Goal: Information Seeking & Learning: Check status

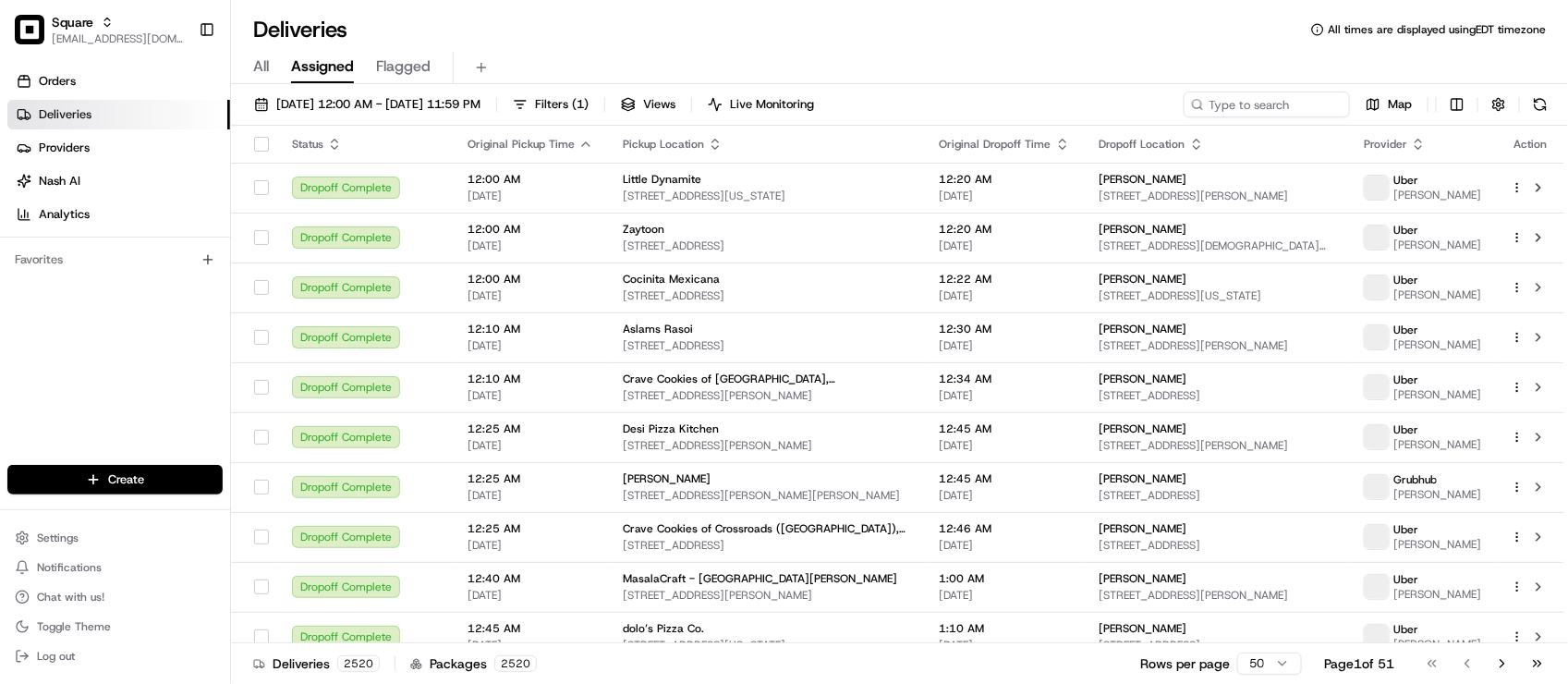
click at [421, 37] on div "Deliveries All times are displayed using EDT timezone" at bounding box center [899, 30] width 1337 height 30
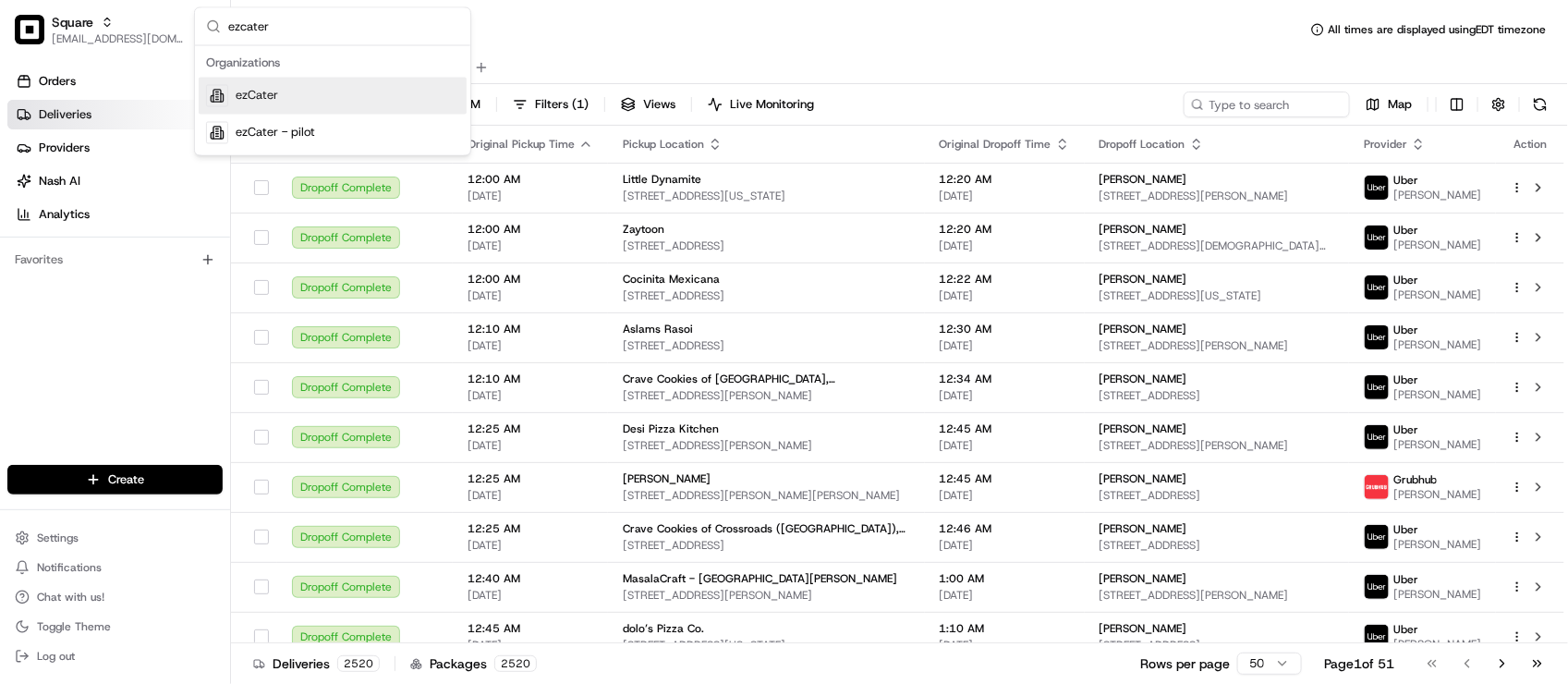
type input "ezcater"
click at [256, 88] on span "ezCater" at bounding box center [257, 96] width 43 height 17
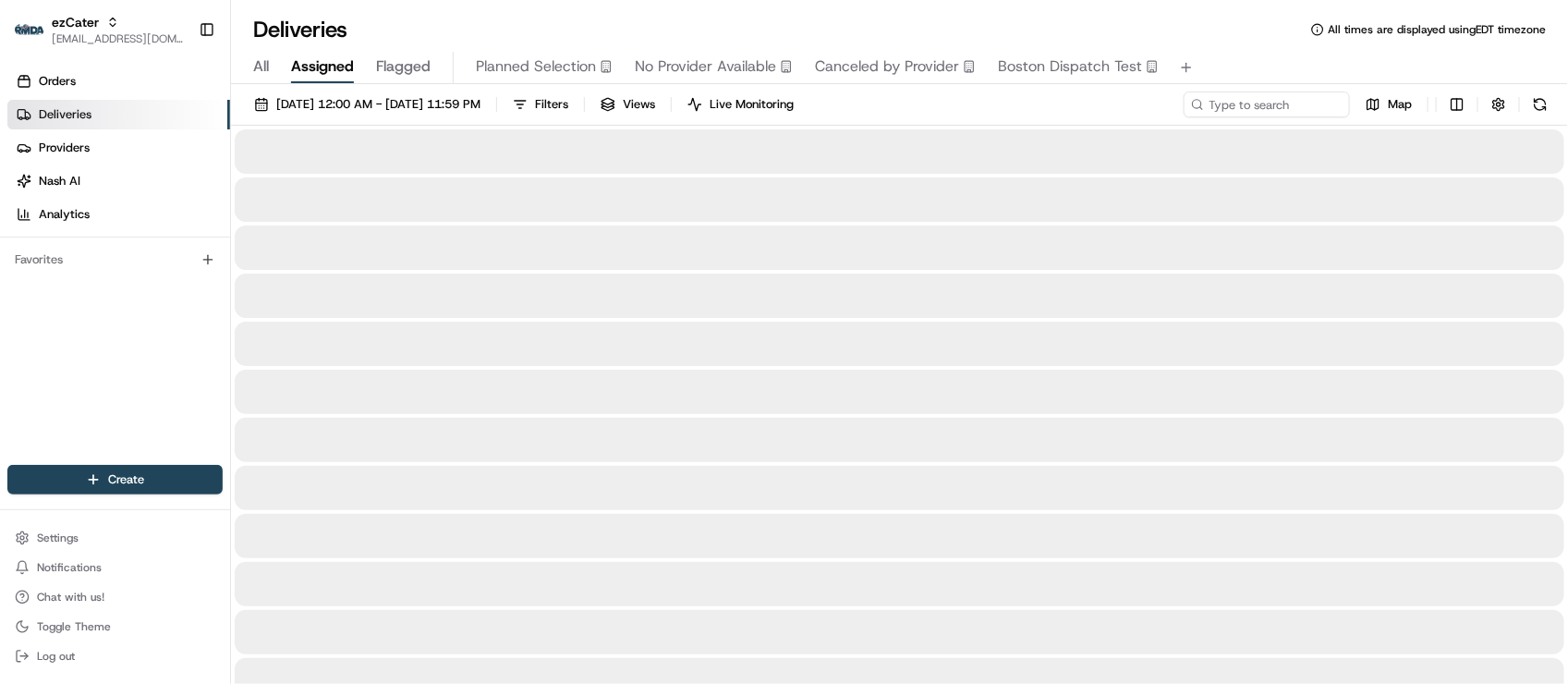
click at [263, 62] on span "All" at bounding box center [261, 67] width 16 height 22
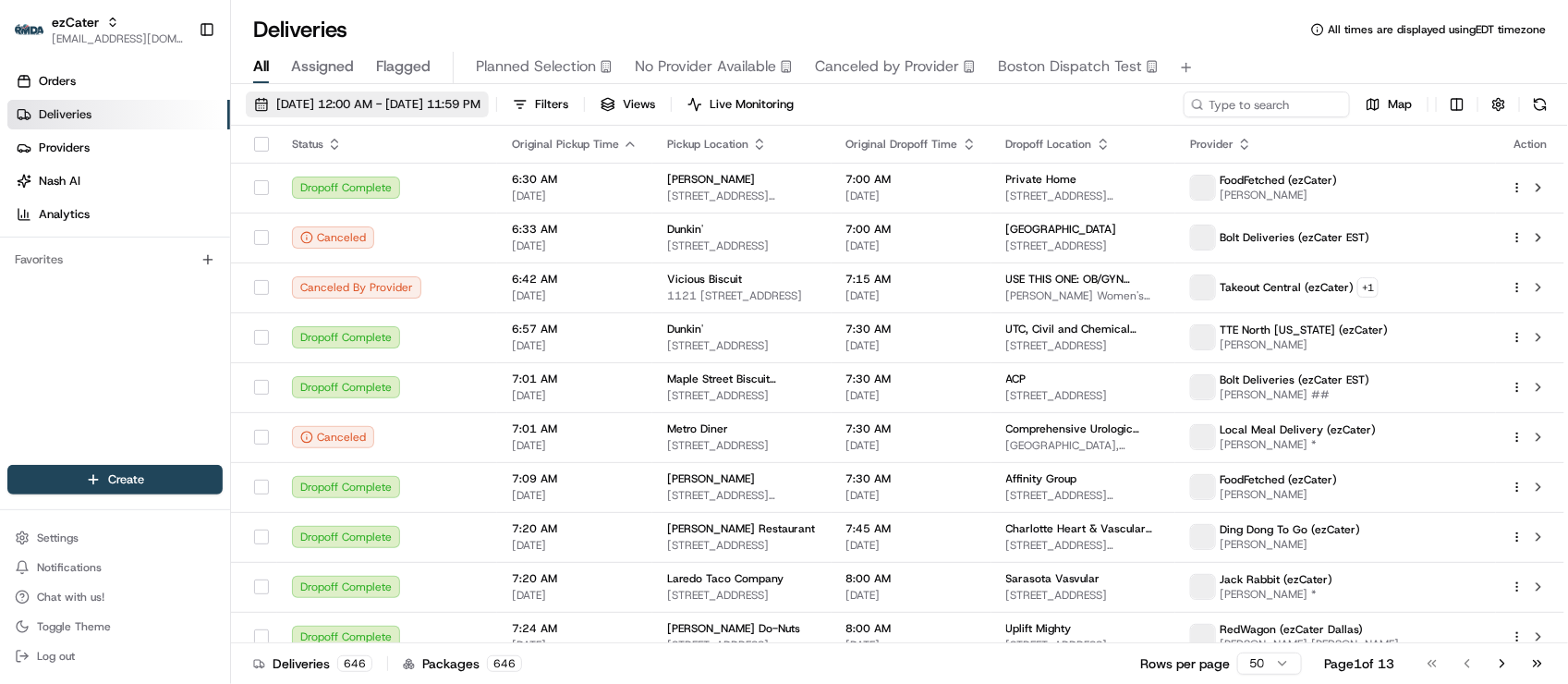
click at [306, 96] on span "[DATE] 12:00 AM - [DATE] 11:59 PM" at bounding box center [378, 104] width 205 height 17
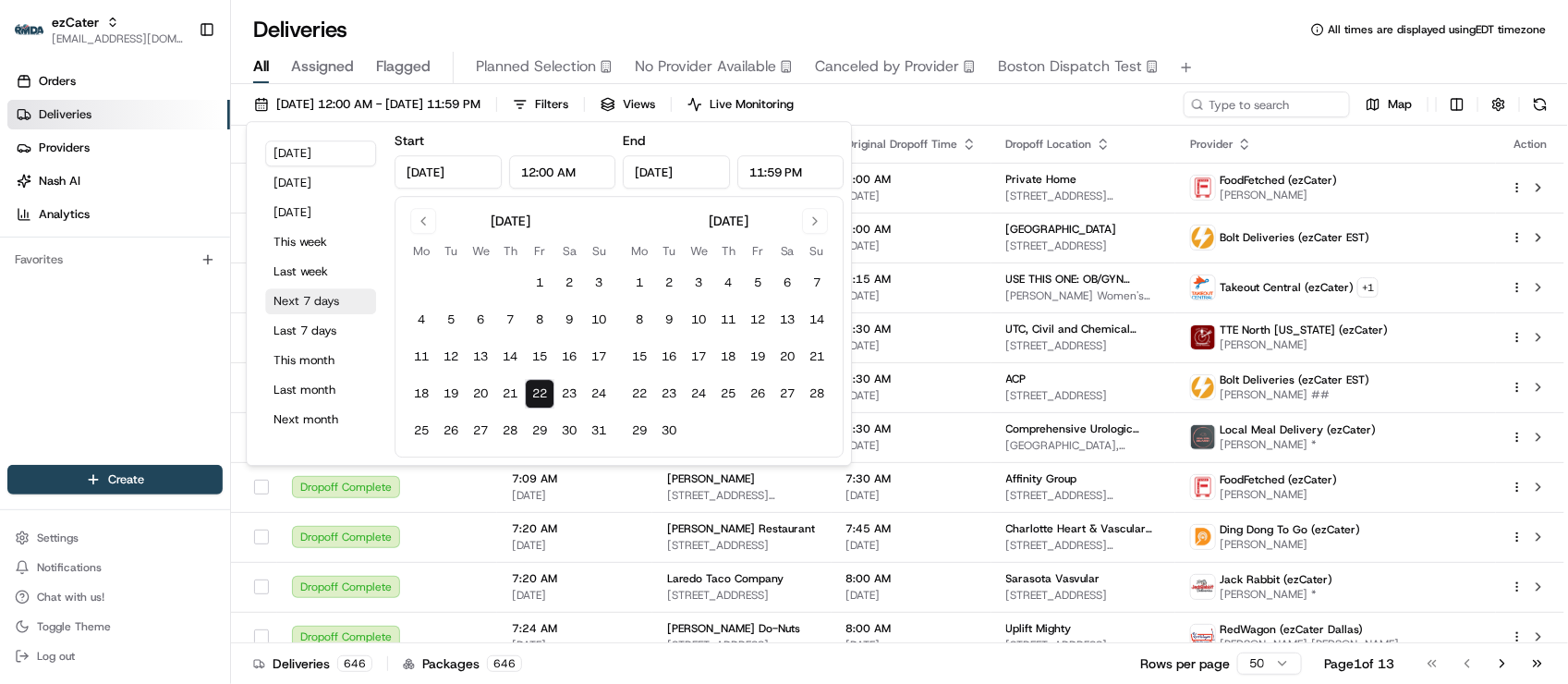
click at [288, 303] on button "Next 7 days" at bounding box center [320, 302] width 111 height 26
type input "[DATE]"
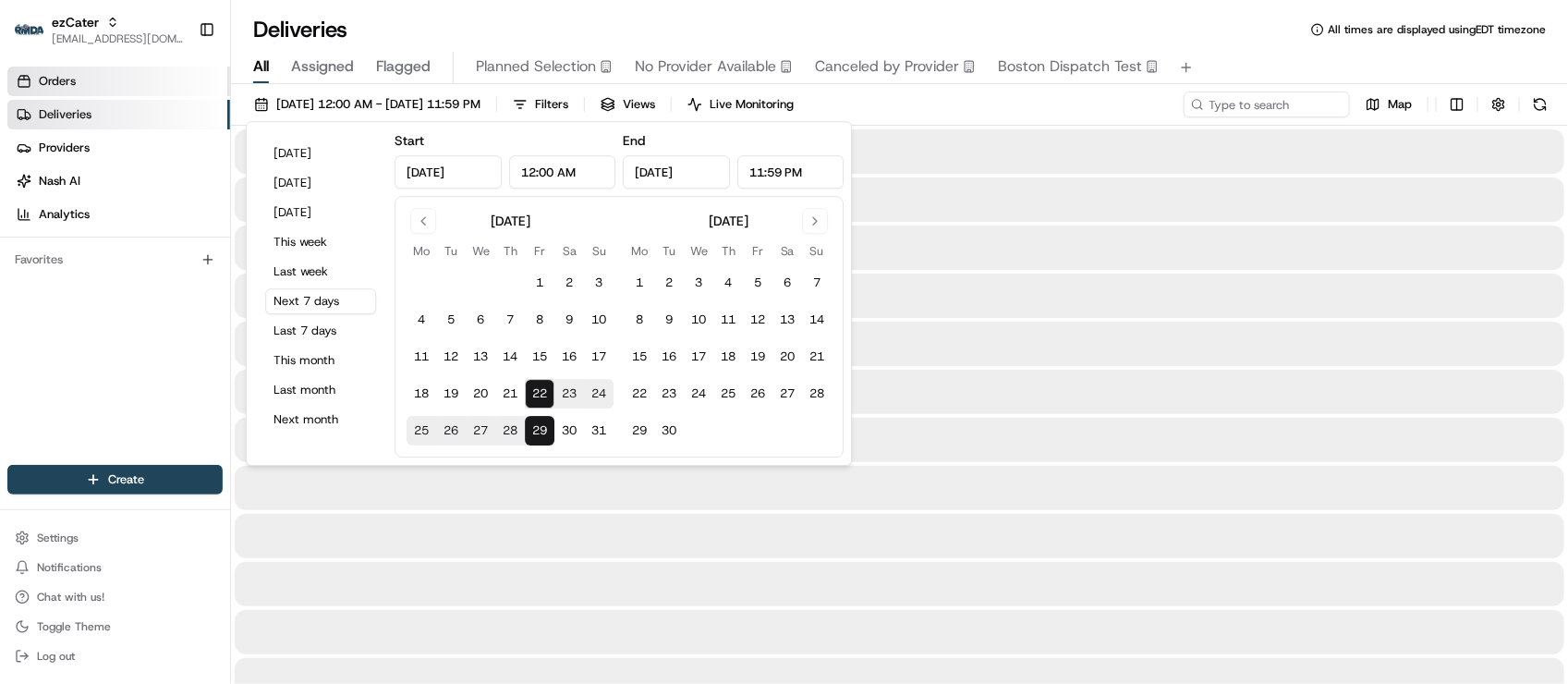
click at [118, 81] on link "Orders" at bounding box center [118, 82] width 223 height 30
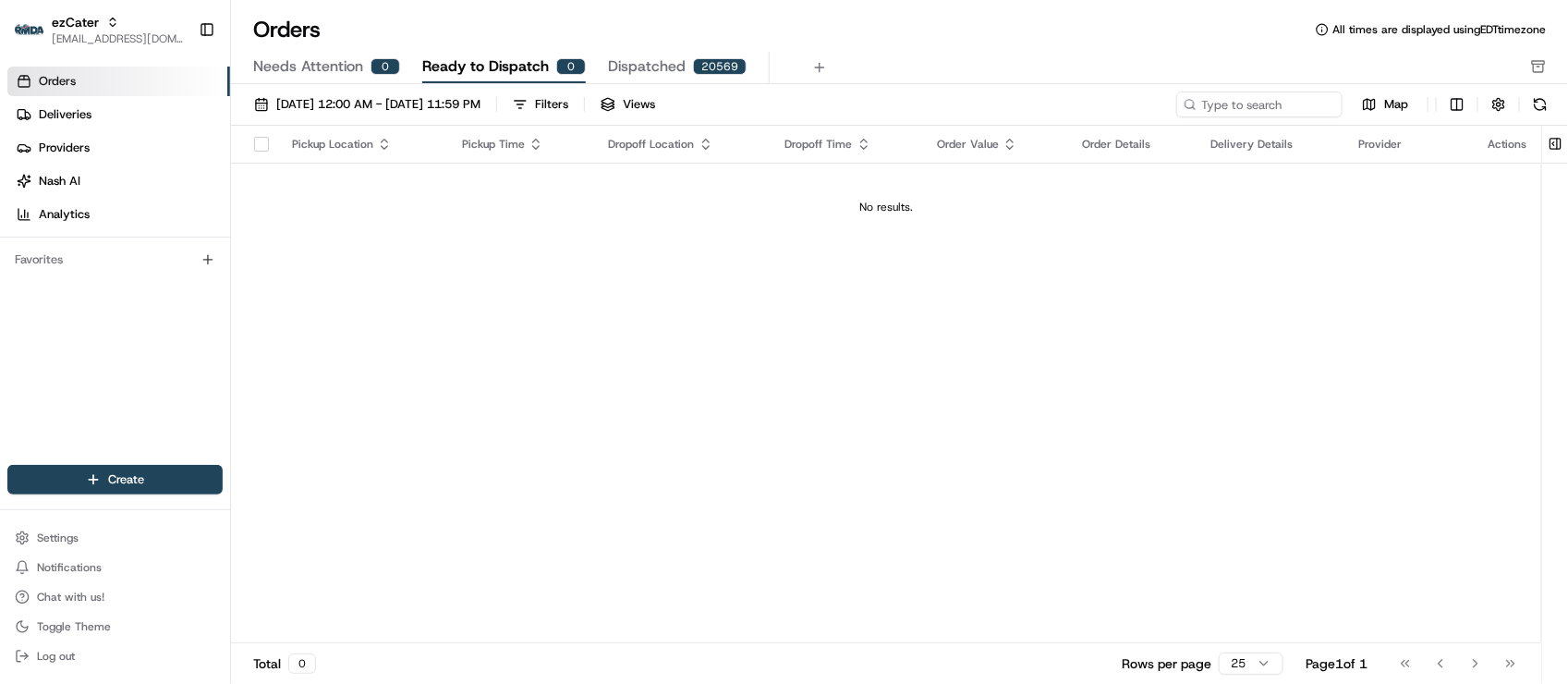
click at [60, 411] on div "Orders Deliveries Providers [PERSON_NAME] Analytics Favorites" at bounding box center [115, 268] width 231 height 417
click at [619, 380] on div "Pickup Location Pickup Time Dropoff Location Dropoff Time Order Value Order Det…" at bounding box center [885, 384] width 1310 height 518
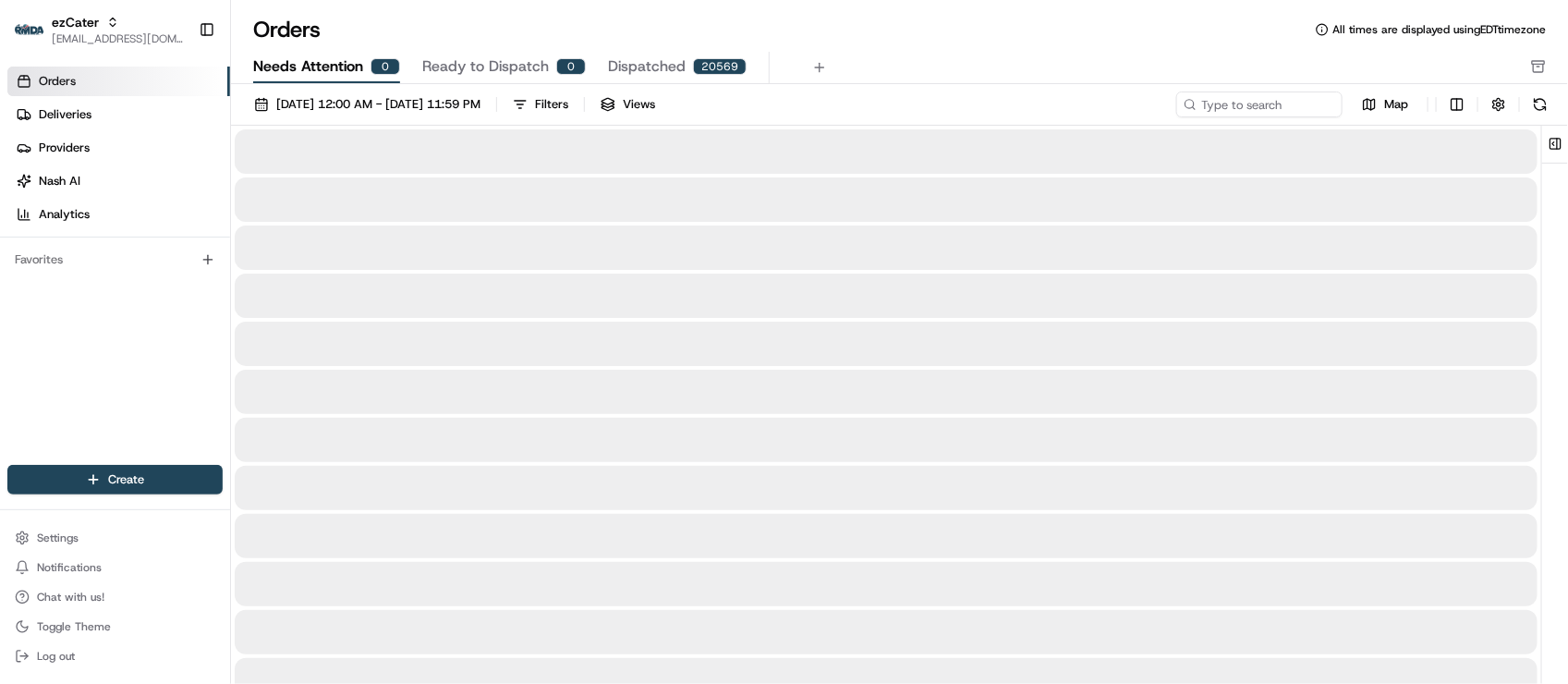
click at [338, 68] on span "Needs Attention" at bounding box center [308, 67] width 110 height 22
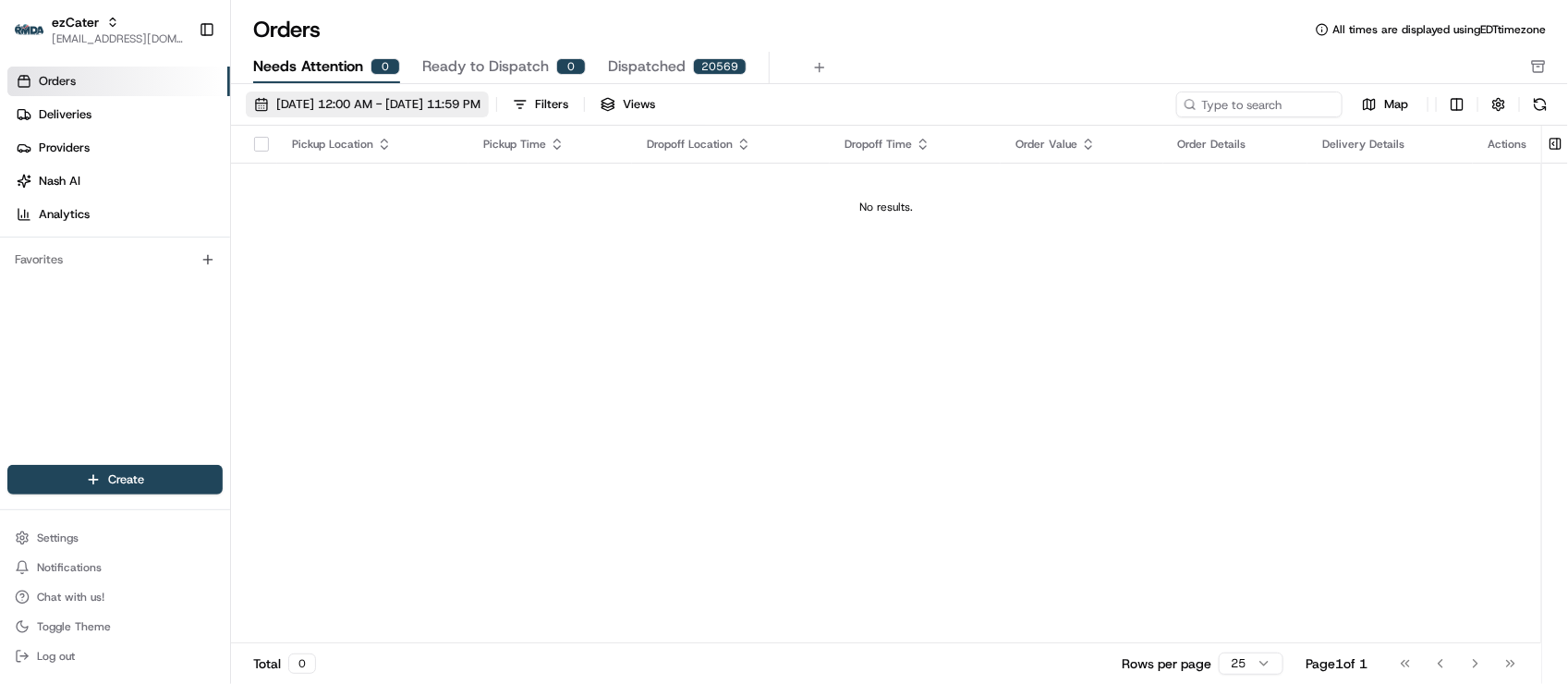
click at [306, 96] on span "[DATE] 12:00 AM - [DATE] 11:59 PM" at bounding box center [378, 104] width 205 height 17
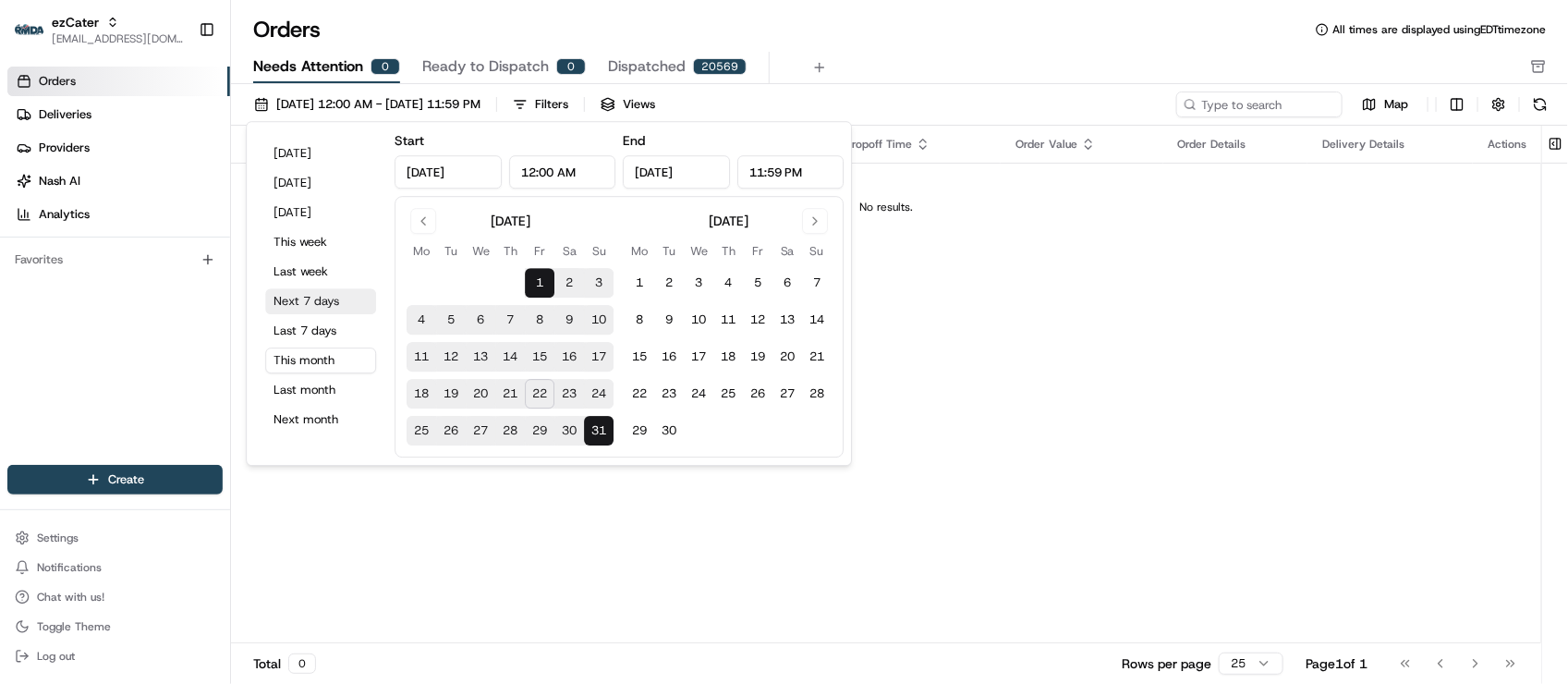
click at [318, 303] on button "Next 7 days" at bounding box center [320, 302] width 111 height 26
type input "[DATE]"
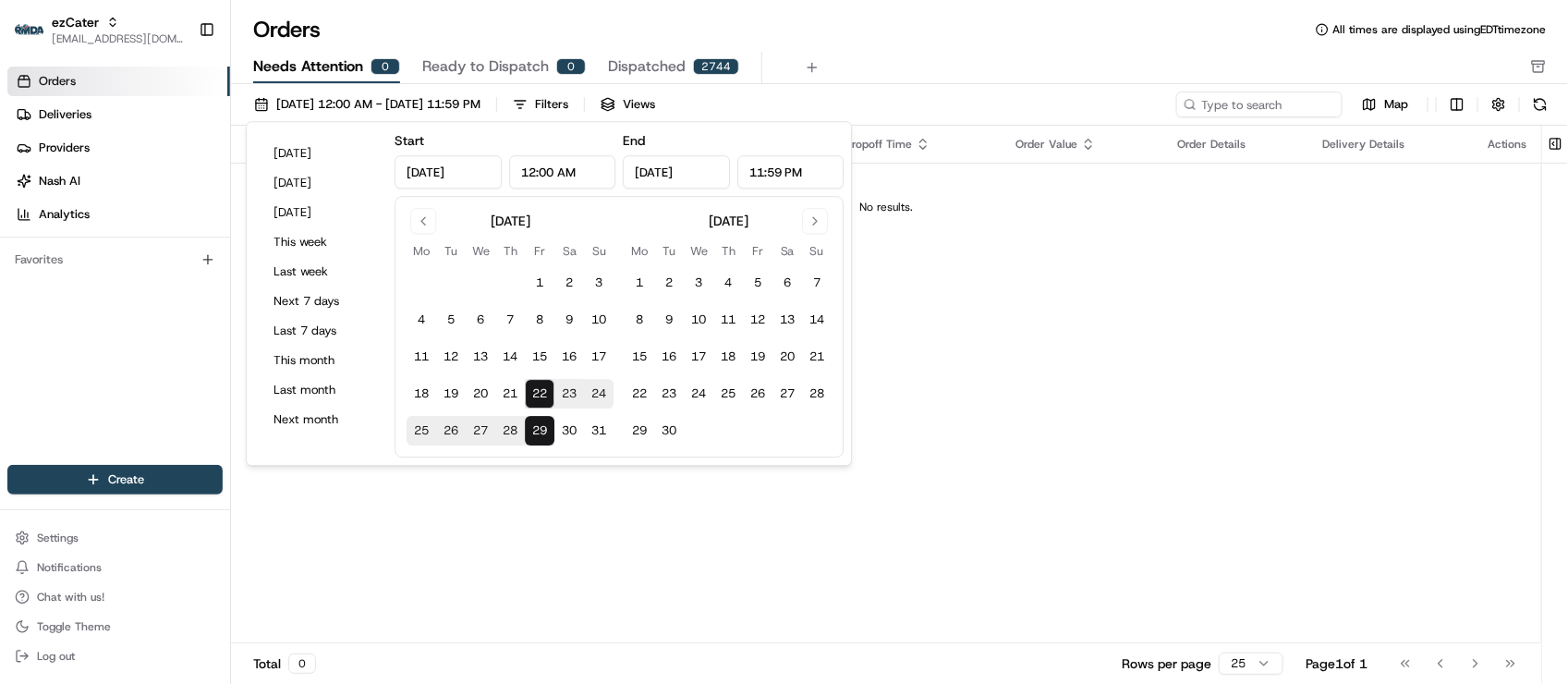
click at [1086, 6] on div "Orders All times are displayed using EDT timezone Needs Attention 0 Ready to Di…" at bounding box center [899, 342] width 1337 height 684
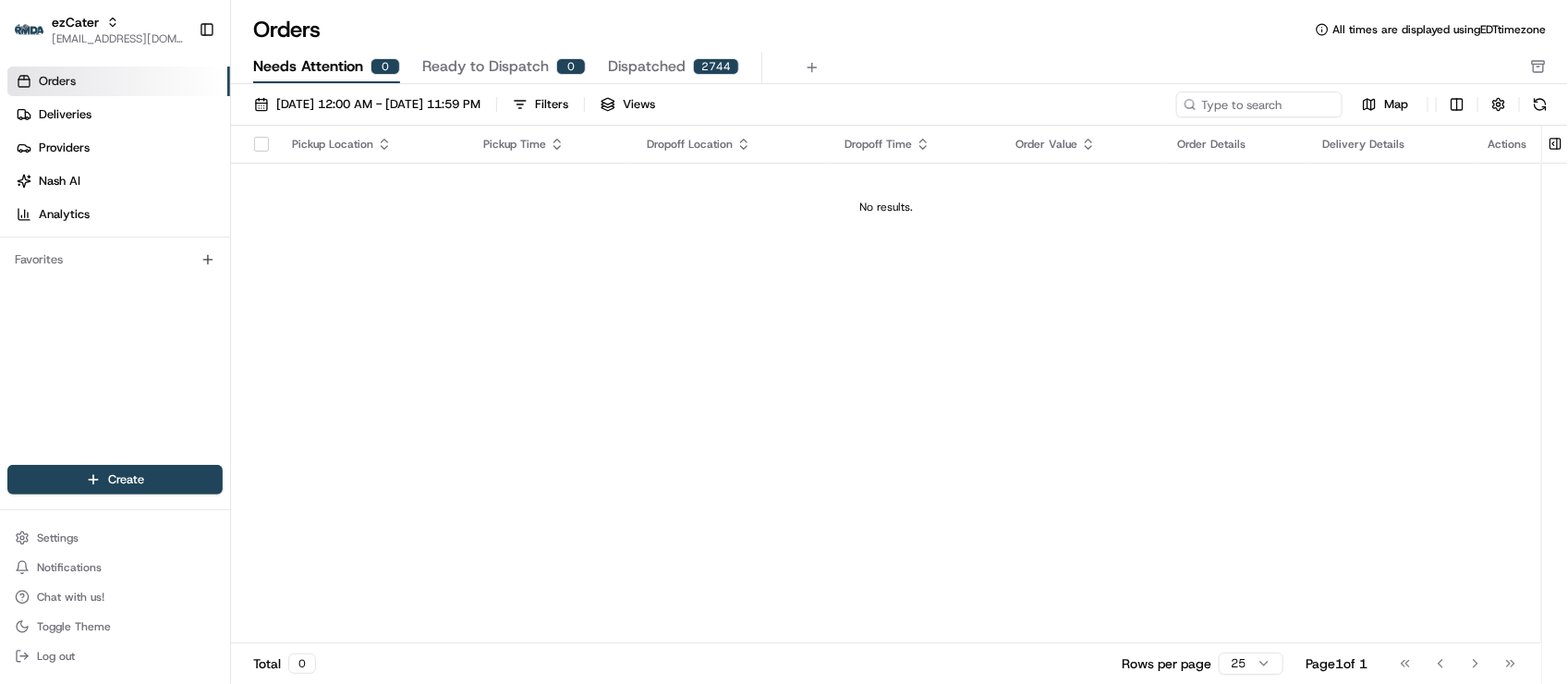
click at [1050, 30] on div "Orders All times are displayed using EDT timezone" at bounding box center [899, 30] width 1337 height 30
click at [742, 381] on div "Pickup Location Pickup Time Dropoff Location Dropoff Time Order Value Order Det…" at bounding box center [885, 384] width 1310 height 518
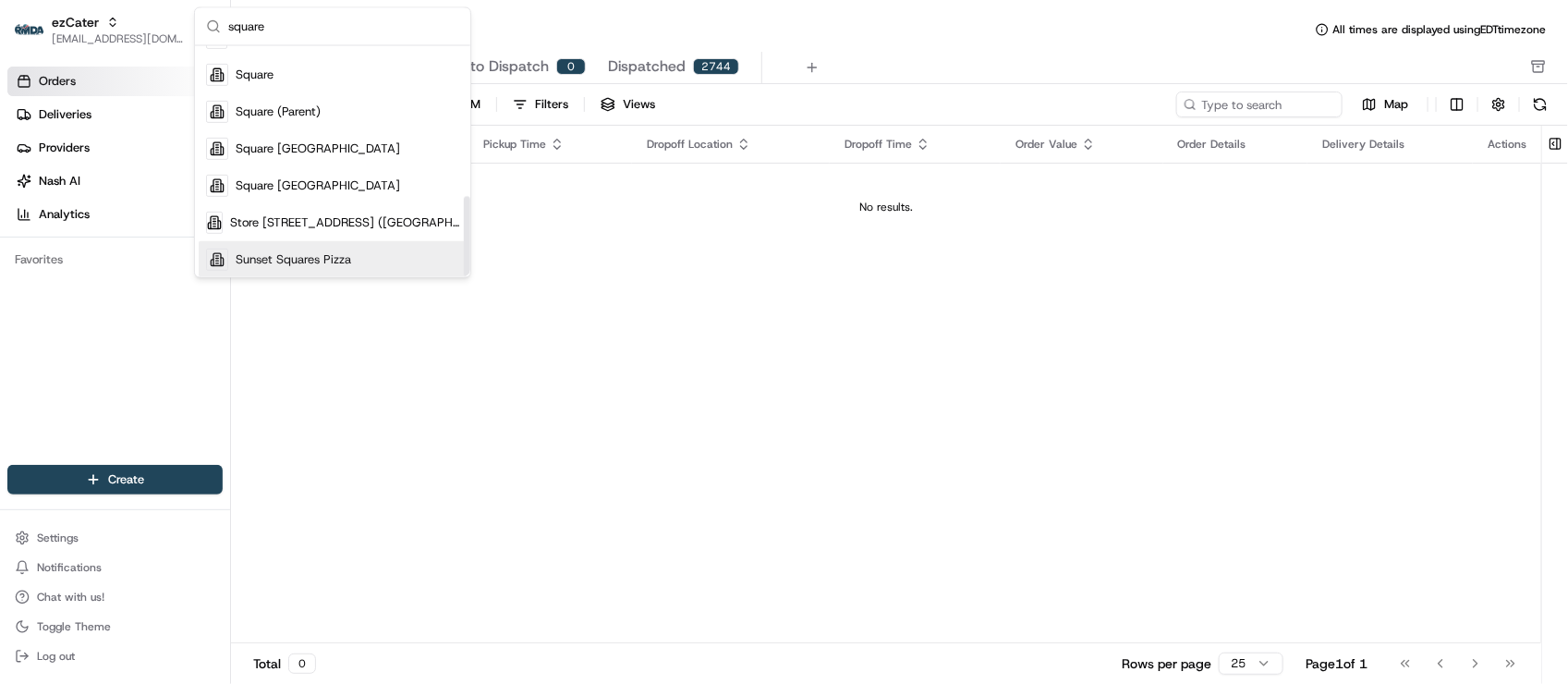
scroll to position [317, 0]
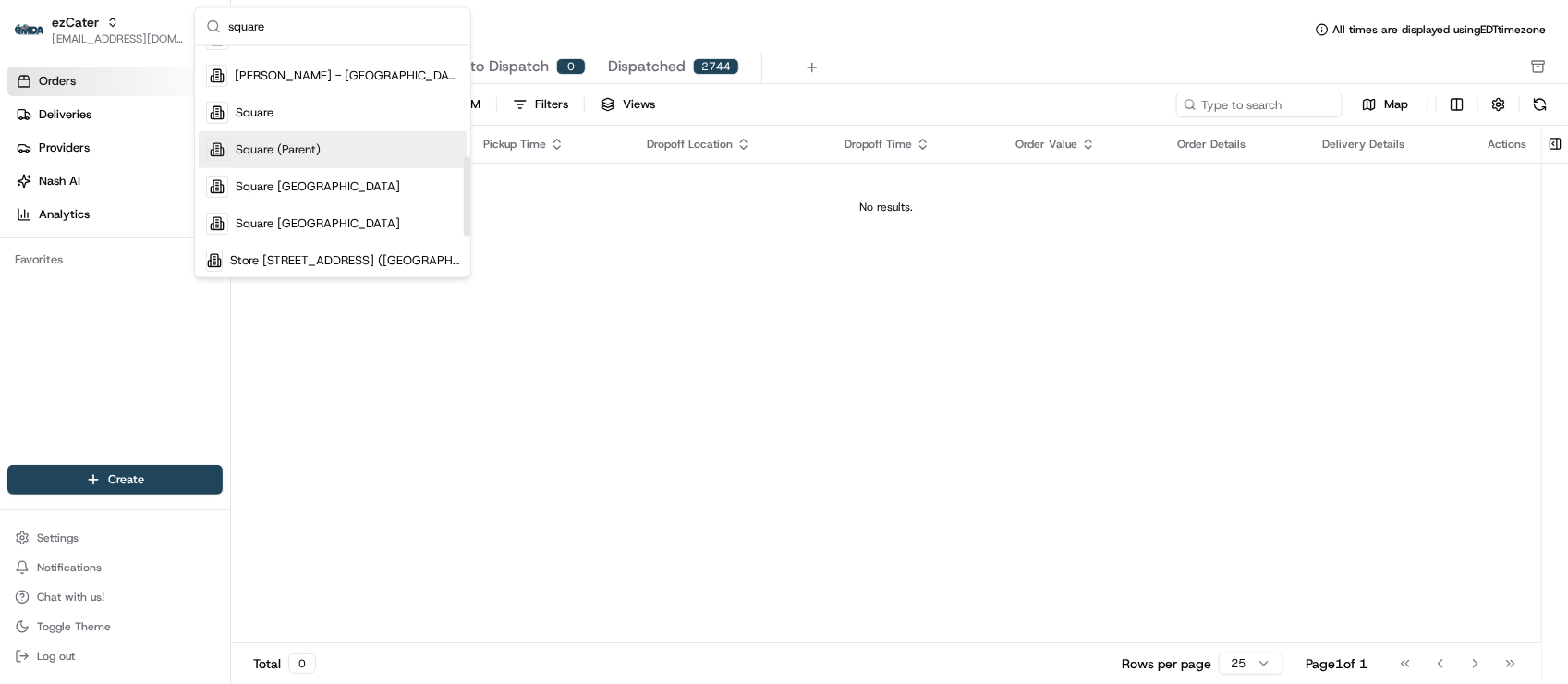
type input "square"
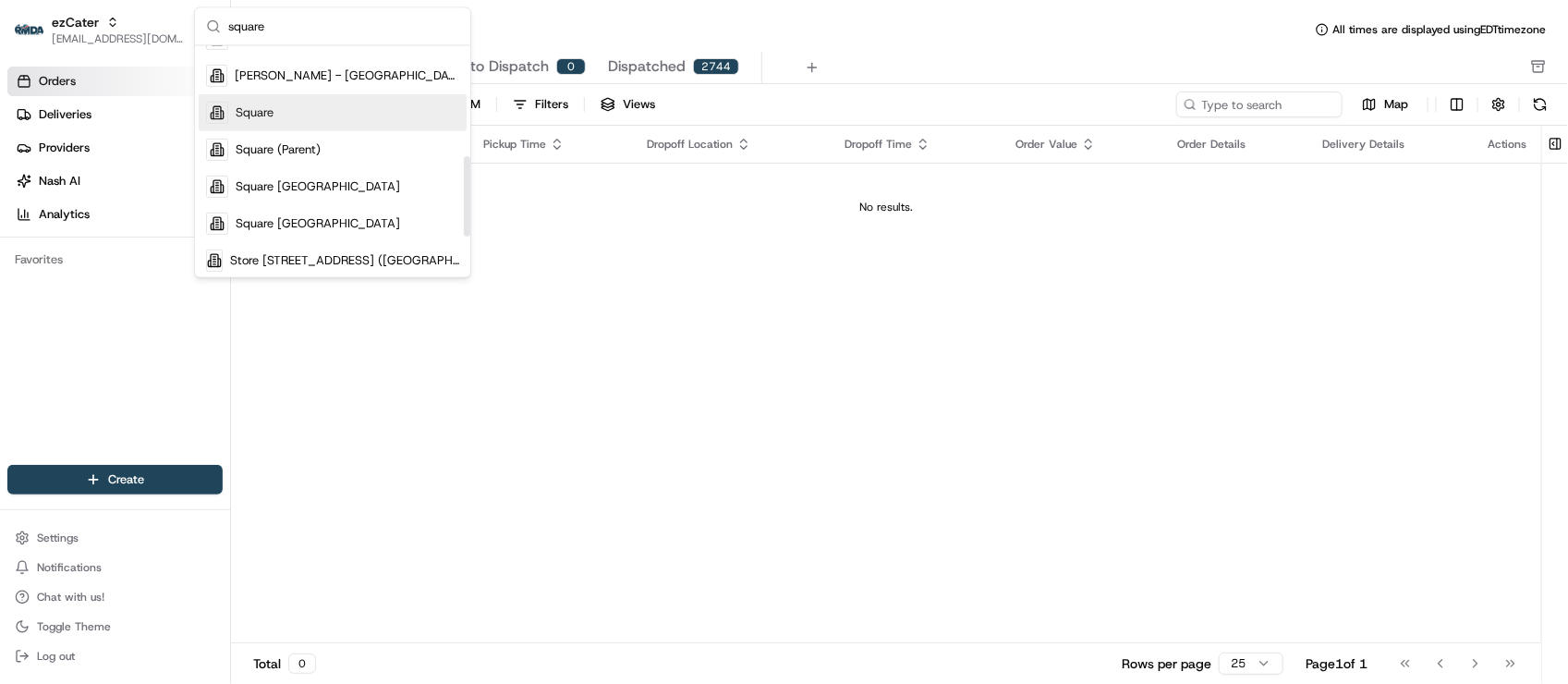
click at [295, 123] on div "Square" at bounding box center [332, 112] width 268 height 37
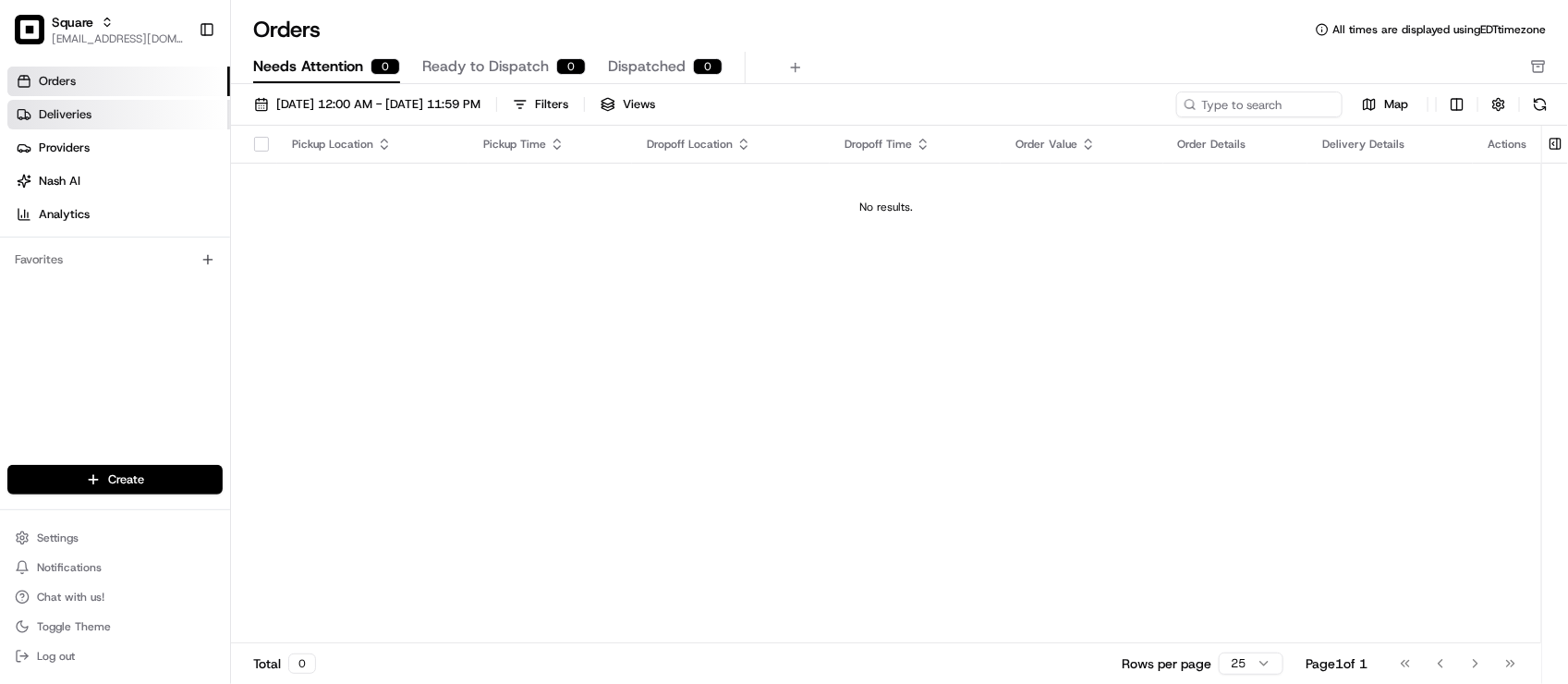
click at [52, 100] on link "Deliveries" at bounding box center [118, 115] width 223 height 30
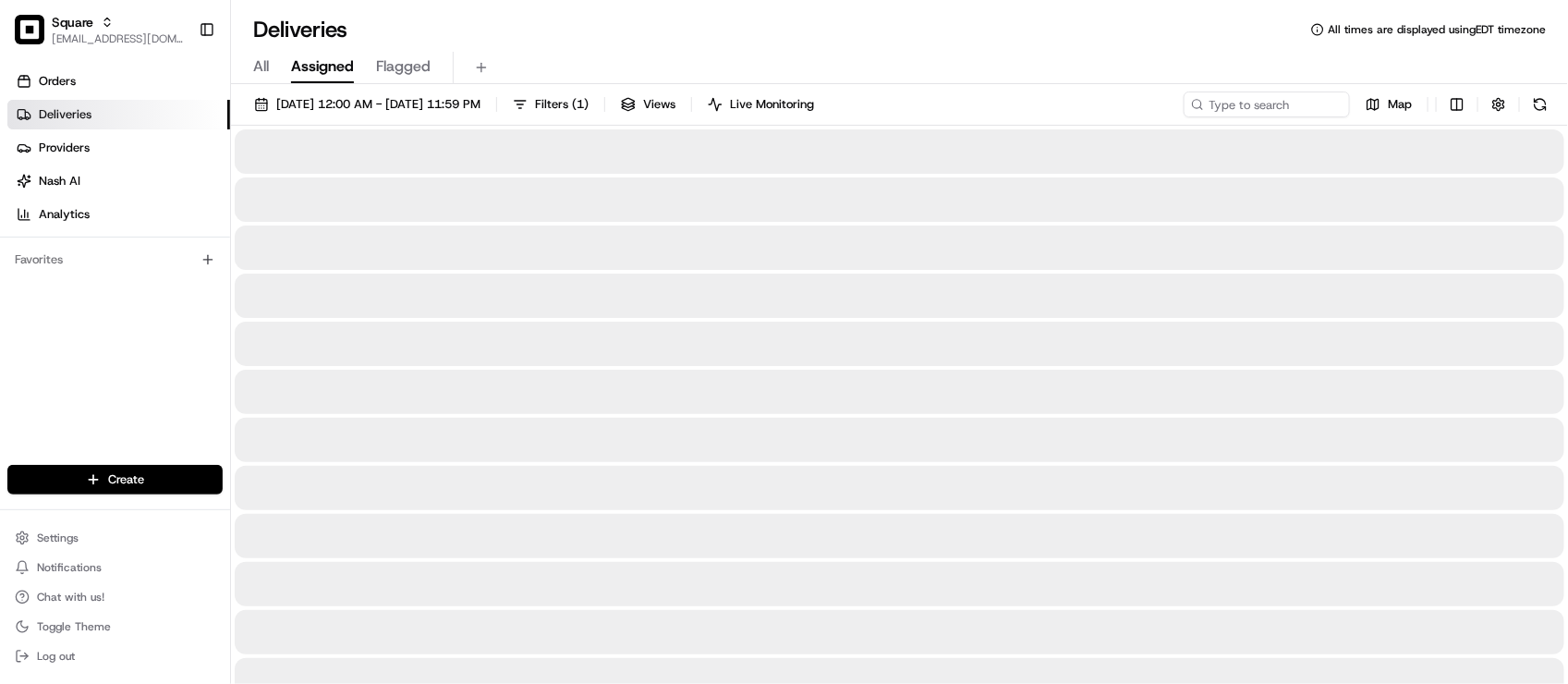
drag, startPoint x: 1030, startPoint y: 33, endPoint x: 1060, endPoint y: 11, distance: 37.2
click at [1030, 33] on div "Deliveries All times are displayed using EDT timezone" at bounding box center [899, 30] width 1337 height 30
